Goal: Task Accomplishment & Management: Use online tool/utility

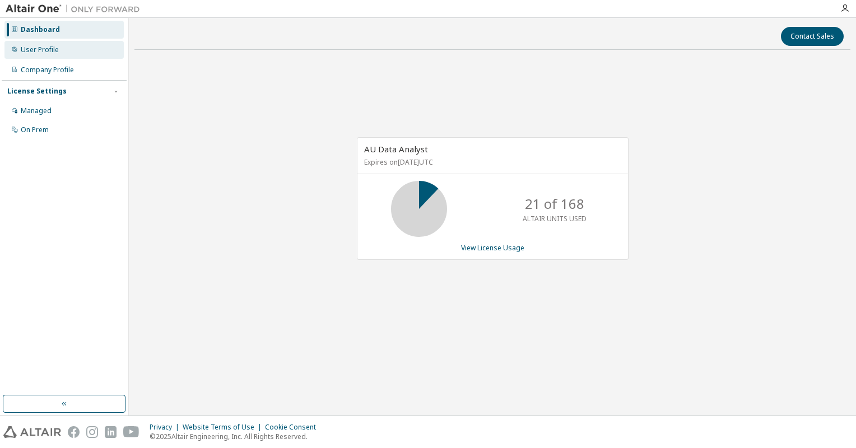
click at [51, 52] on div "User Profile" at bounding box center [40, 49] width 38 height 9
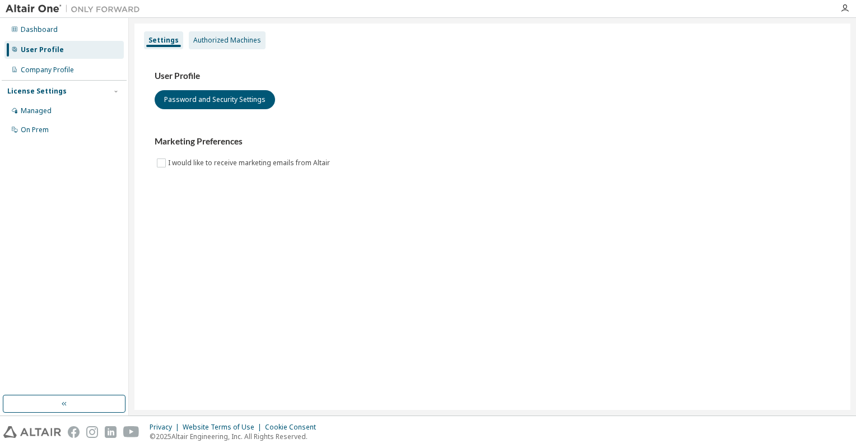
click at [239, 41] on div "Authorized Machines" at bounding box center [227, 40] width 68 height 9
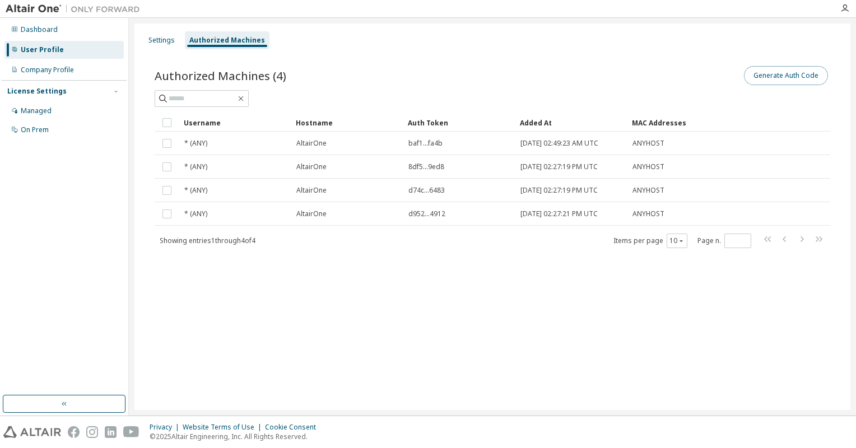
click at [771, 78] on button "Generate Auth Code" at bounding box center [786, 75] width 84 height 19
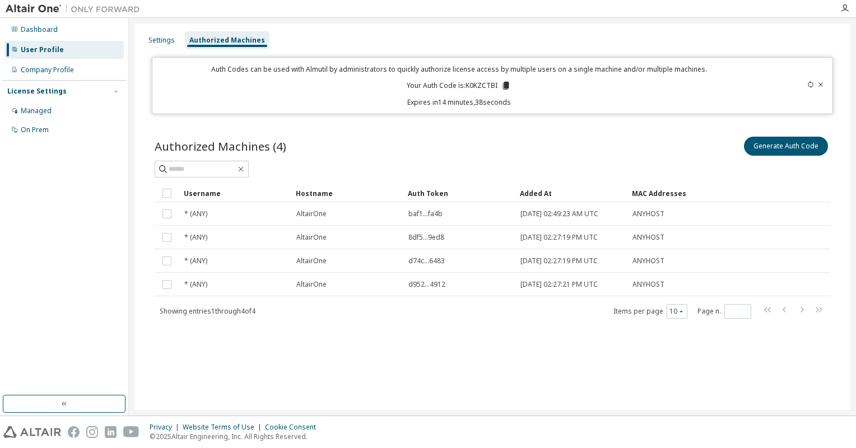
drag, startPoint x: 564, startPoint y: 104, endPoint x: 524, endPoint y: 92, distance: 42.2
click at [555, 101] on p "Expires in 14 minutes, 38 seconds" at bounding box center [459, 102] width 600 height 10
click at [503, 85] on icon at bounding box center [506, 86] width 10 height 10
click at [498, 83] on p "Your Auth Code is: K0KZCTBI" at bounding box center [459, 86] width 104 height 10
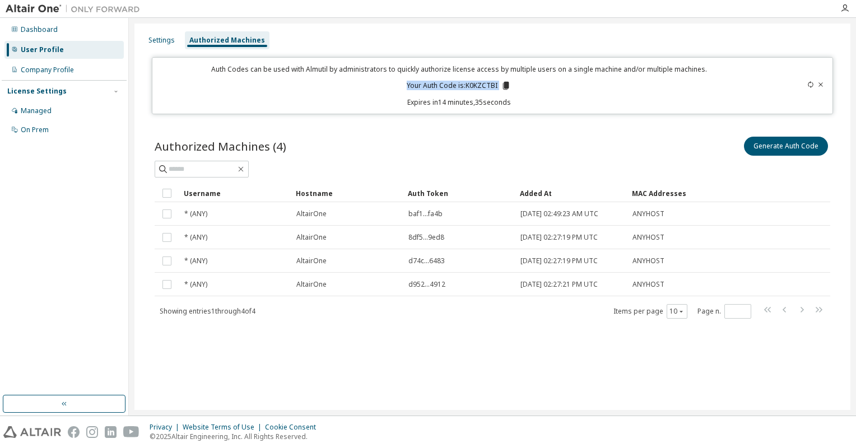
click at [485, 83] on p "Your Auth Code is: K0KZCTBI" at bounding box center [459, 86] width 104 height 10
click at [508, 83] on icon at bounding box center [506, 86] width 6 height 8
click at [540, 85] on div "Auth Codes can be used with Almutil by administrators to quickly authorize lice…" at bounding box center [459, 85] width 600 height 43
click at [584, 127] on div "Authorized Machines (4) Generate Auth Code Clear Load Save Save As Field Operat…" at bounding box center [492, 234] width 702 height 227
